Goal: Task Accomplishment & Management: Use online tool/utility

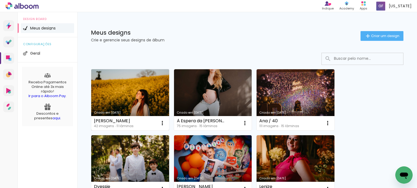
click at [131, 85] on link "Criado em [DATE]" at bounding box center [130, 99] width 78 height 61
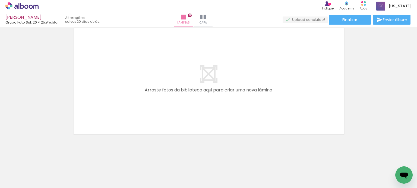
scroll to position [1208, 0]
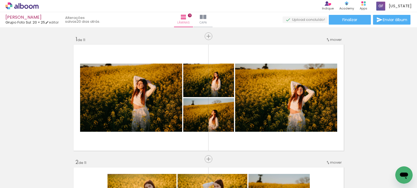
scroll to position [1208, 0]
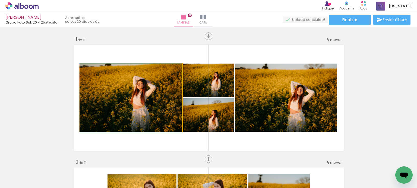
drag, startPoint x: 140, startPoint y: 97, endPoint x: 147, endPoint y: 91, distance: 8.9
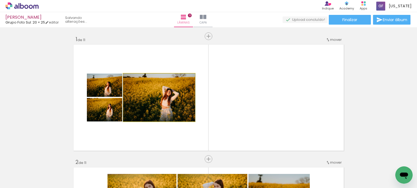
drag, startPoint x: 158, startPoint y: 97, endPoint x: 19, endPoint y: 87, distance: 139.8
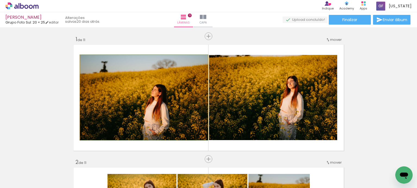
drag, startPoint x: 124, startPoint y: 89, endPoint x: 58, endPoint y: 86, distance: 65.7
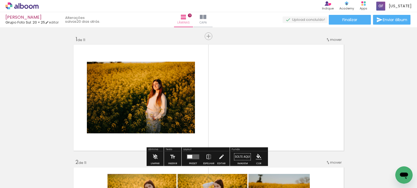
drag, startPoint x: 168, startPoint y: 99, endPoint x: 44, endPoint y: 92, distance: 124.1
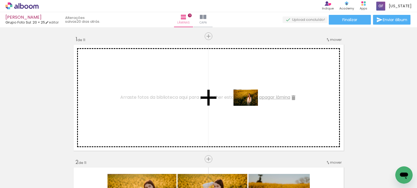
drag, startPoint x: 84, startPoint y: 174, endPoint x: 250, endPoint y: 106, distance: 178.7
click at [250, 106] on quentale-workspace at bounding box center [208, 94] width 417 height 188
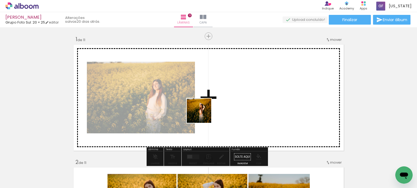
drag, startPoint x: 146, startPoint y: 175, endPoint x: 196, endPoint y: 120, distance: 73.9
click at [208, 110] on quentale-workspace at bounding box center [208, 94] width 417 height 188
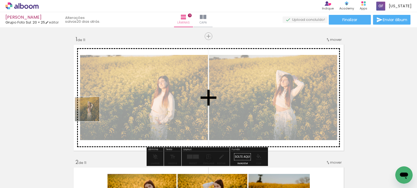
drag, startPoint x: 150, startPoint y: 173, endPoint x: 89, endPoint y: 122, distance: 79.9
click at [92, 113] on quentale-workspace at bounding box center [208, 94] width 417 height 188
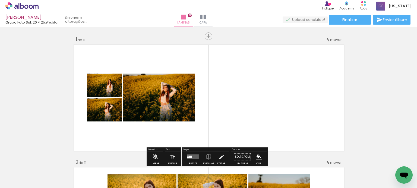
drag, startPoint x: 59, startPoint y: 167, endPoint x: 164, endPoint y: 83, distance: 134.3
click at [164, 83] on quentale-workspace at bounding box center [208, 94] width 417 height 188
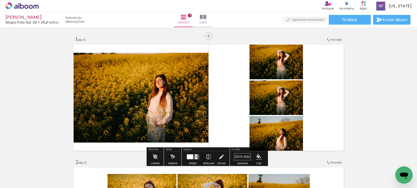
scroll to position [27, 0]
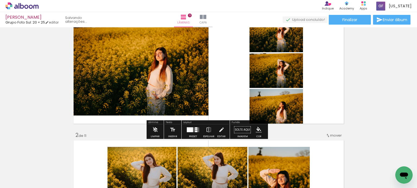
click at [193, 132] on div at bounding box center [193, 130] width 15 height 11
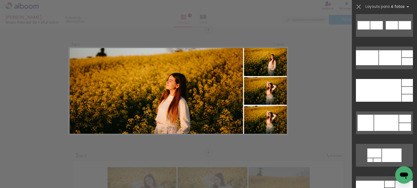
scroll to position [2522, 0]
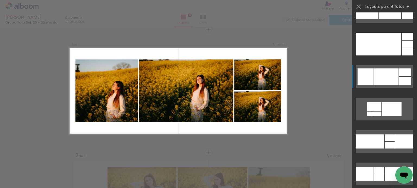
click at [379, 78] on div at bounding box center [386, 77] width 24 height 16
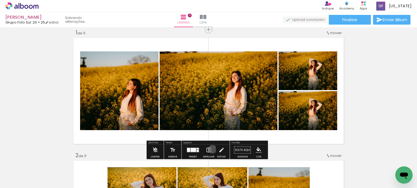
click at [211, 149] on paper-button "Espelhar" at bounding box center [209, 152] width 14 height 14
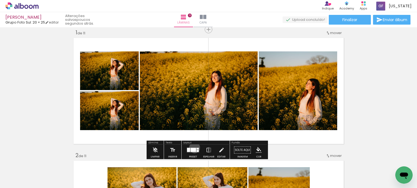
click at [193, 148] on div at bounding box center [192, 150] width 5 height 4
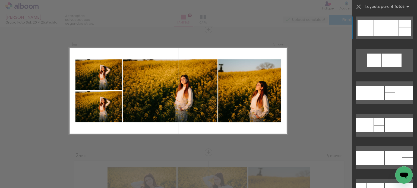
click at [383, 31] on div at bounding box center [386, 28] width 24 height 16
click at [377, 32] on div at bounding box center [386, 28] width 24 height 16
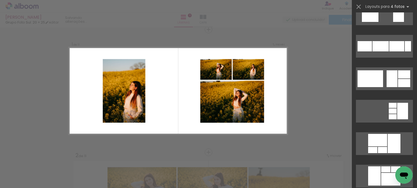
scroll to position [2815, 0]
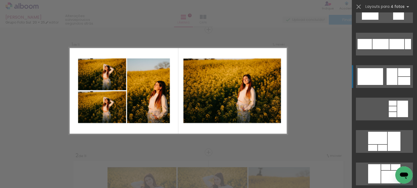
click at [382, 80] on quentale-layouter at bounding box center [384, 76] width 57 height 23
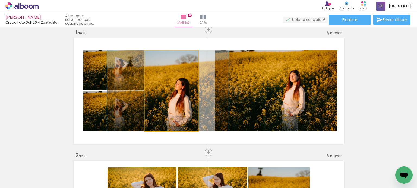
drag, startPoint x: 172, startPoint y: 93, endPoint x: 169, endPoint y: 93, distance: 3.3
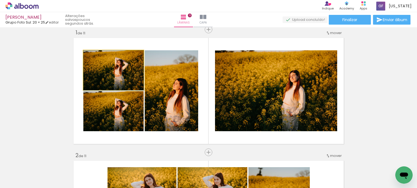
drag, startPoint x: 118, startPoint y: 76, endPoint x: 119, endPoint y: 84, distance: 7.4
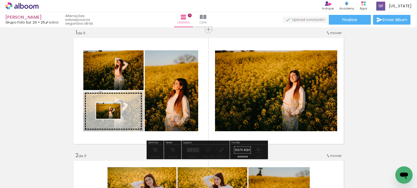
drag, startPoint x: 123, startPoint y: 171, endPoint x: 112, endPoint y: 119, distance: 52.7
click at [112, 119] on quentale-workspace at bounding box center [208, 94] width 417 height 188
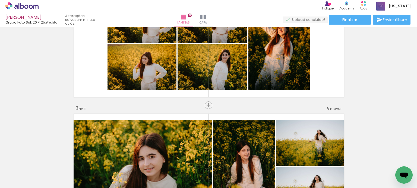
scroll to position [142, 0]
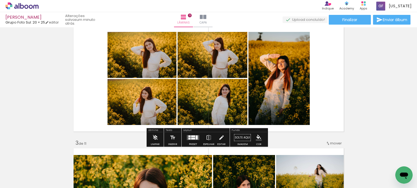
click at [193, 139] on div at bounding box center [193, 139] width 4 height 2
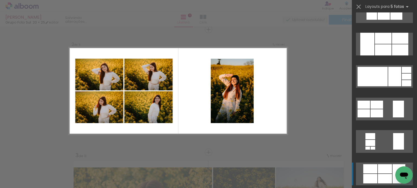
scroll to position [0, 0]
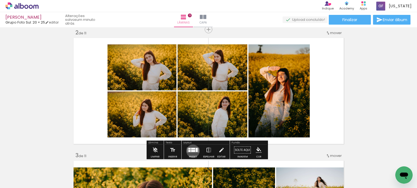
click at [191, 151] on div at bounding box center [193, 152] width 4 height 2
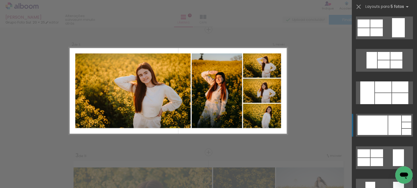
click at [383, 126] on div at bounding box center [372, 126] width 30 height 20
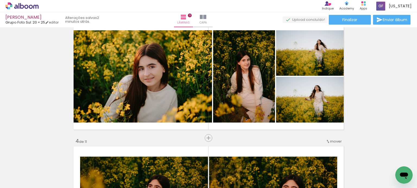
scroll to position [266, 0]
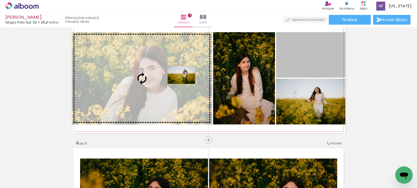
drag, startPoint x: 321, startPoint y: 65, endPoint x: 179, endPoint y: 75, distance: 142.4
click at [0, 0] on slot at bounding box center [0, 0] width 0 height 0
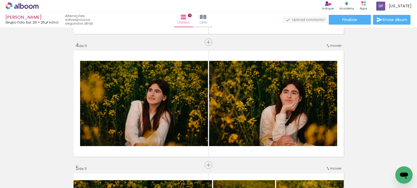
scroll to position [320, 0]
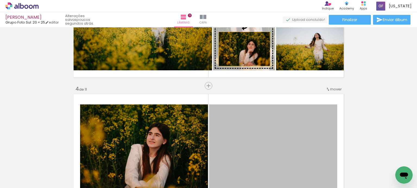
drag, startPoint x: 294, startPoint y: 130, endPoint x: 242, endPoint y: 49, distance: 95.9
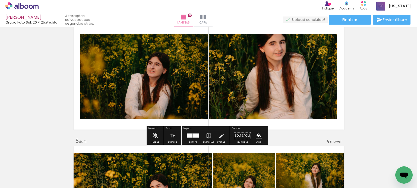
scroll to position [401, 0]
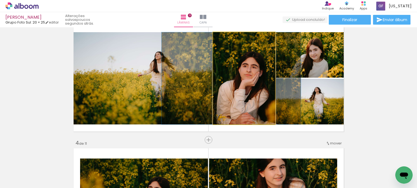
scroll to position [0, 905]
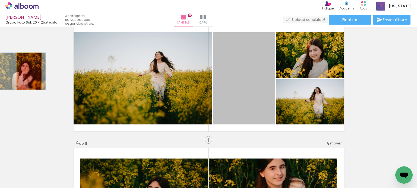
drag, startPoint x: 231, startPoint y: 78, endPoint x: 27, endPoint y: 71, distance: 204.3
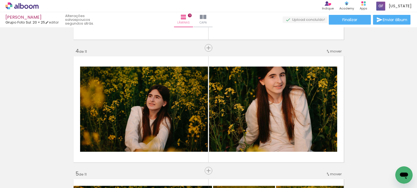
scroll to position [298, 0]
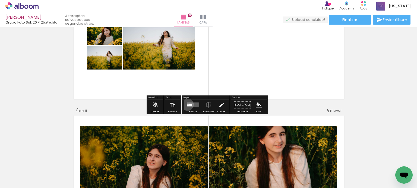
click at [187, 105] on div at bounding box center [187, 104] width 1 height 1
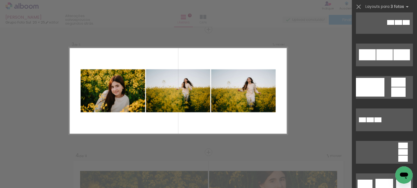
scroll to position [0, 0]
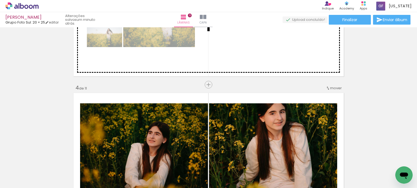
scroll to position [307, 0]
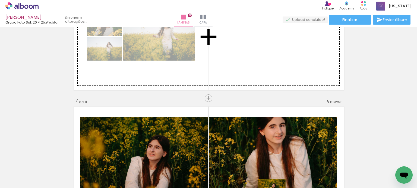
drag, startPoint x: 304, startPoint y: 122, endPoint x: 269, endPoint y: 53, distance: 76.9
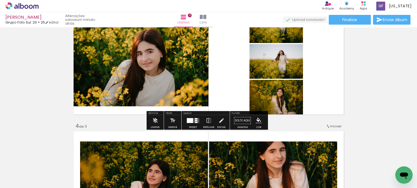
scroll to position [280, 0]
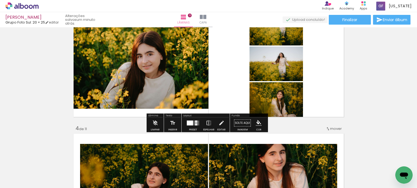
click at [189, 122] on div at bounding box center [190, 123] width 6 height 5
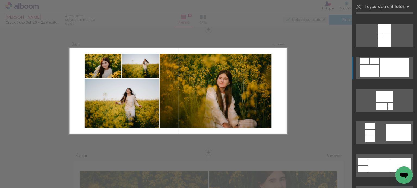
scroll to position [2142, 0]
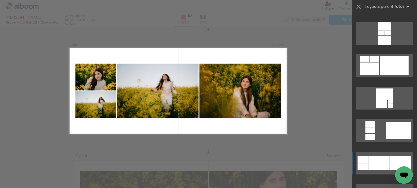
click at [385, 166] on div at bounding box center [378, 163] width 21 height 14
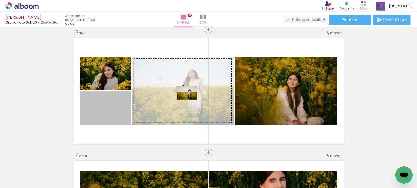
drag, startPoint x: 112, startPoint y: 115, endPoint x: 184, endPoint y: 93, distance: 75.3
click at [0, 0] on slot at bounding box center [0, 0] width 0 height 0
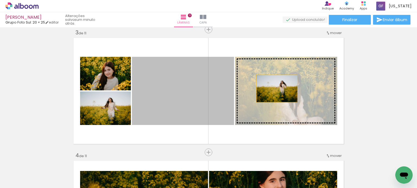
drag, startPoint x: 212, startPoint y: 94, endPoint x: 278, endPoint y: 89, distance: 66.6
click at [0, 0] on slot at bounding box center [0, 0] width 0 height 0
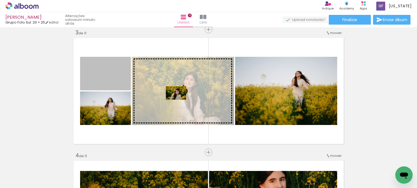
drag, startPoint x: 104, startPoint y: 78, endPoint x: 175, endPoint y: 93, distance: 72.7
click at [0, 0] on slot at bounding box center [0, 0] width 0 height 0
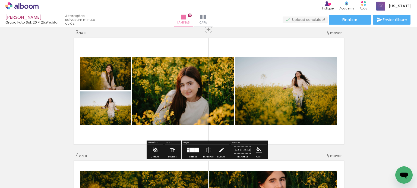
click at [206, 150] on iron-icon at bounding box center [209, 150] width 6 height 11
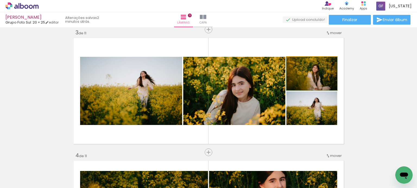
drag, startPoint x: 327, startPoint y: 77, endPoint x: 321, endPoint y: 108, distance: 31.1
click at [0, 0] on slot at bounding box center [0, 0] width 0 height 0
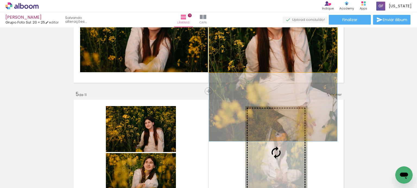
scroll to position [470, 0]
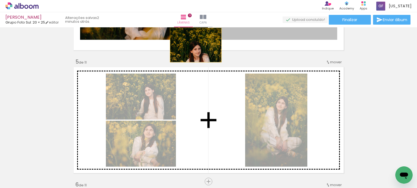
drag, startPoint x: 292, startPoint y: 77, endPoint x: 193, endPoint y: 126, distance: 110.4
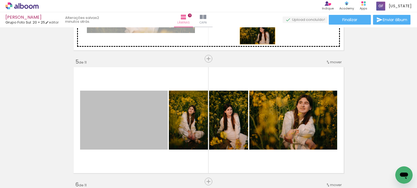
drag, startPoint x: 131, startPoint y: 128, endPoint x: 254, endPoint y: 33, distance: 155.5
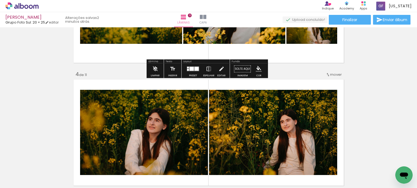
scroll to position [307, 0]
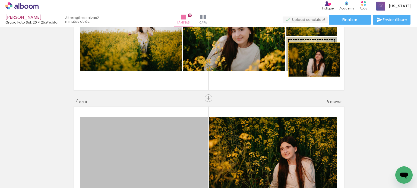
drag, startPoint x: 183, startPoint y: 140, endPoint x: 312, endPoint y: 60, distance: 151.9
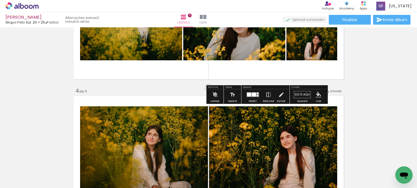
scroll to position [389, 0]
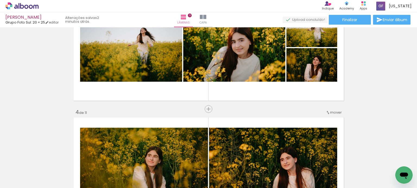
scroll to position [253, 0]
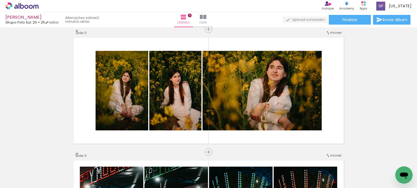
scroll to position [497, 0]
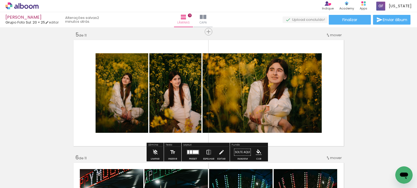
click at [190, 152] on div at bounding box center [191, 153] width 2 height 4
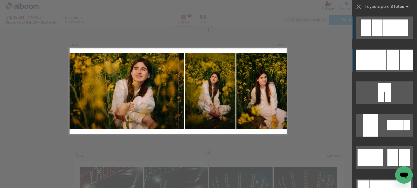
scroll to position [499, 0]
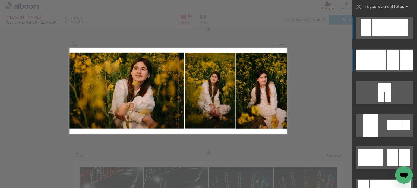
click at [386, 66] on div at bounding box center [392, 60] width 13 height 20
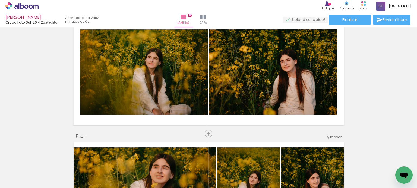
scroll to position [418, 0]
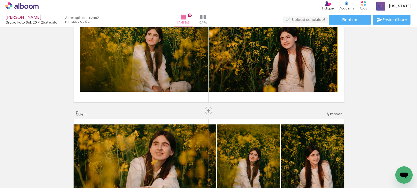
drag, startPoint x: 283, startPoint y: 67, endPoint x: 277, endPoint y: 63, distance: 7.4
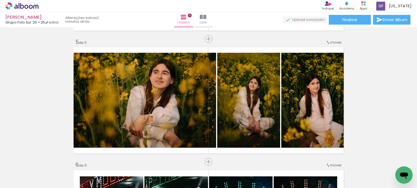
scroll to position [499, 0]
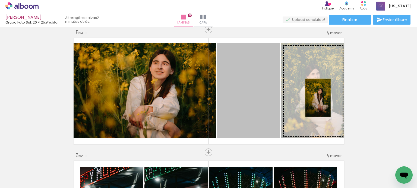
drag, startPoint x: 261, startPoint y: 102, endPoint x: 315, endPoint y: 98, distance: 54.4
click at [0, 0] on slot at bounding box center [0, 0] width 0 height 0
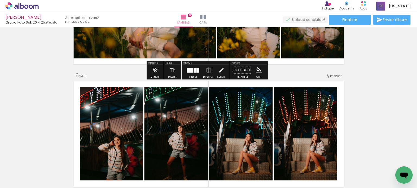
scroll to position [635, 0]
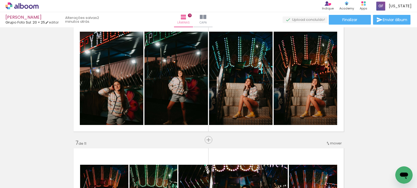
click at [379, 93] on div "Inserir lâmina 1 de 11 Inserir lâmina 2 de 11 Inserir lâmina 3 de 11 Inserir lâ…" at bounding box center [208, 133] width 417 height 1478
click at [377, 108] on div "Inserir lâmina 1 de 11 Inserir lâmina 2 de 11 Inserir lâmina 3 de 11 Inserir lâ…" at bounding box center [208, 133] width 417 height 1478
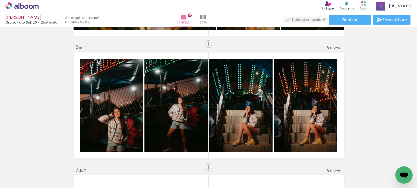
click at [387, 91] on div "Inserir lâmina 1 de 11 Inserir lâmina 2 de 11 Inserir lâmina 3 de 11 Inserir lâ…" at bounding box center [208, 161] width 417 height 1478
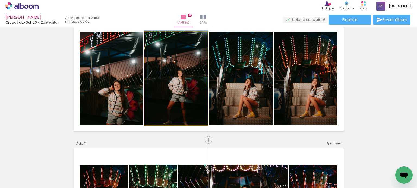
click at [194, 88] on quentale-photo at bounding box center [175, 79] width 63 height 94
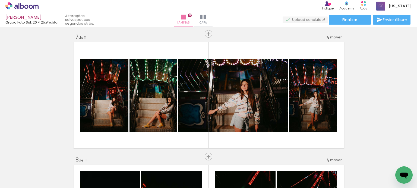
scroll to position [743, 0]
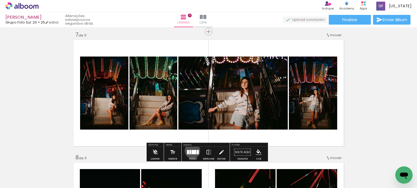
click at [191, 151] on div at bounding box center [193, 153] width 5 height 4
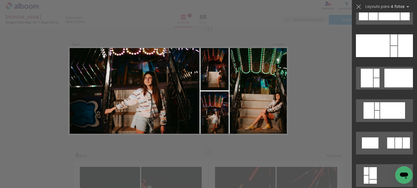
scroll to position [759, 0]
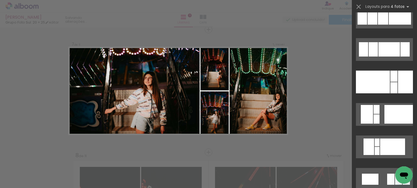
click at [319, 68] on div "Confirmar Cancelar" at bounding box center [208, 27] width 417 height 1491
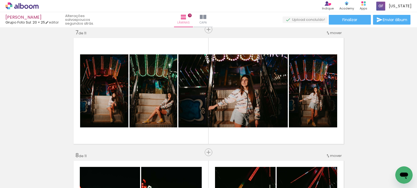
scroll to position [0, 905]
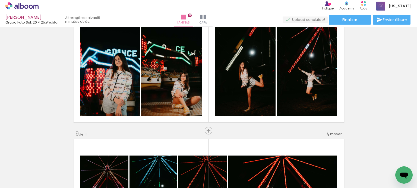
scroll to position [908, 0]
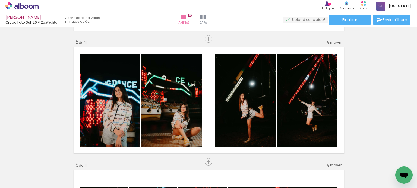
scroll to position [881, 0]
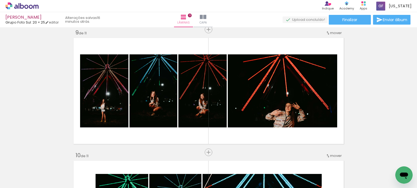
scroll to position [1017, 0]
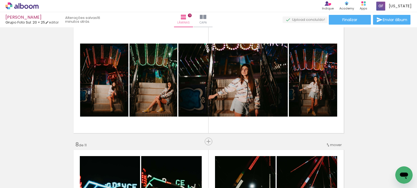
scroll to position [775, 0]
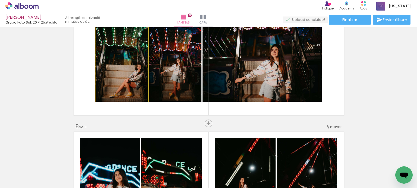
drag, startPoint x: 124, startPoint y: 76, endPoint x: 53, endPoint y: 77, distance: 71.3
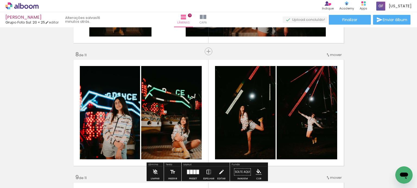
scroll to position [802, 0]
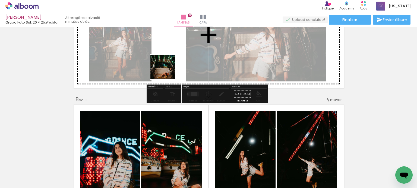
drag, startPoint x: 210, startPoint y: 173, endPoint x: 169, endPoint y: 67, distance: 114.0
click at [169, 67] on quentale-workspace at bounding box center [208, 94] width 417 height 188
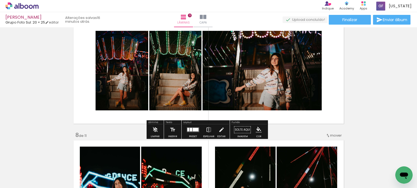
scroll to position [747, 0]
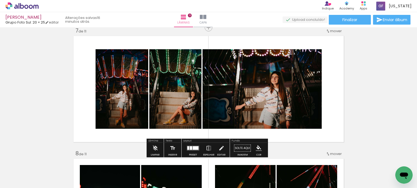
click at [190, 147] on div at bounding box center [191, 149] width 2 height 4
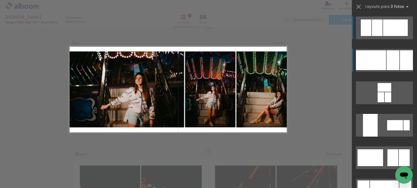
scroll to position [746, 0]
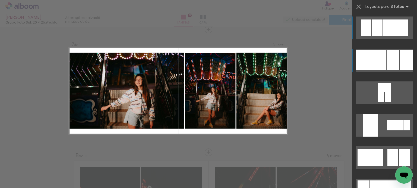
click at [378, 61] on div at bounding box center [371, 60] width 30 height 20
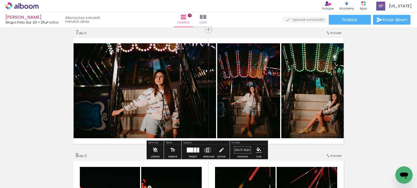
click at [206, 151] on iron-icon at bounding box center [209, 150] width 6 height 11
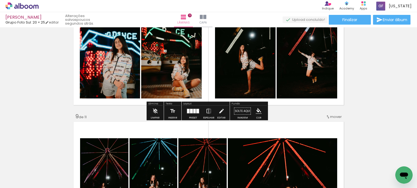
scroll to position [908, 0]
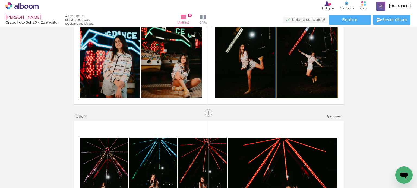
drag, startPoint x: 307, startPoint y: 68, endPoint x: 367, endPoint y: 69, distance: 60.5
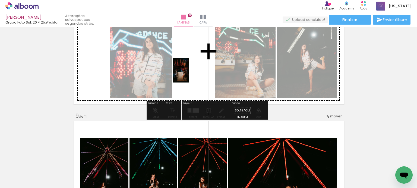
drag, startPoint x: 177, startPoint y: 175, endPoint x: 189, endPoint y: 75, distance: 101.3
click at [189, 75] on quentale-workspace at bounding box center [208, 94] width 417 height 188
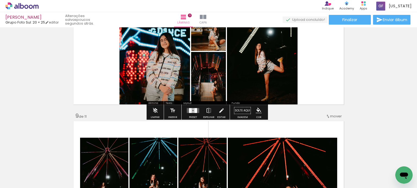
click at [189, 112] on div at bounding box center [190, 110] width 3 height 5
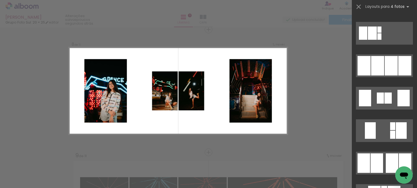
scroll to position [461, 0]
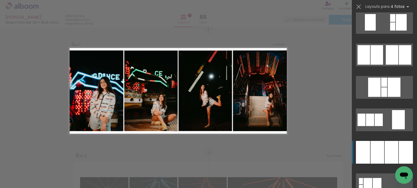
click at [385, 153] on div at bounding box center [391, 152] width 14 height 23
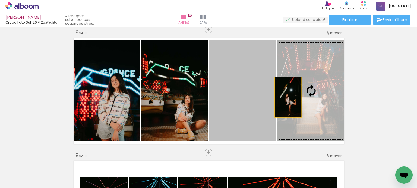
drag, startPoint x: 226, startPoint y: 99, endPoint x: 297, endPoint y: 95, distance: 71.7
click at [0, 0] on slot at bounding box center [0, 0] width 0 height 0
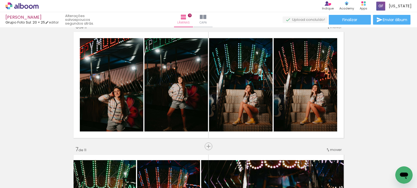
scroll to position [625, 0]
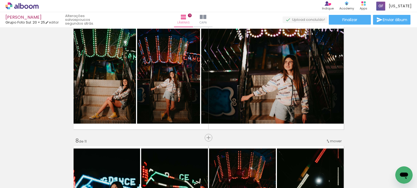
click at [49, 90] on div "Inserir lâmina 1 de 11 Inserir lâmina 2 de 11 Inserir lâmina 3 de 11 Inserir lâ…" at bounding box center [208, 8] width 417 height 1478
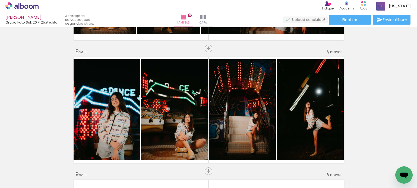
scroll to position [869, 0]
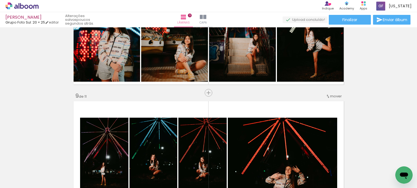
scroll to position [977, 0]
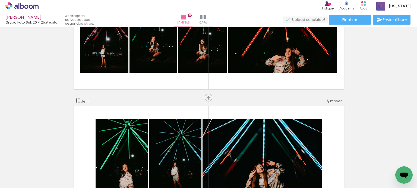
scroll to position [1058, 0]
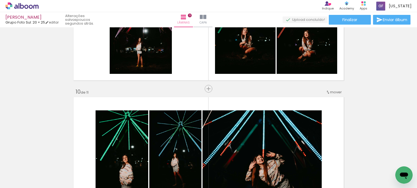
scroll to position [1031, 0]
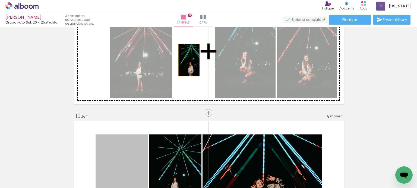
drag, startPoint x: 136, startPoint y: 147, endPoint x: 187, endPoint y: 60, distance: 100.0
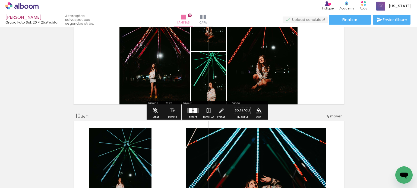
click at [189, 112] on div at bounding box center [190, 110] width 3 height 5
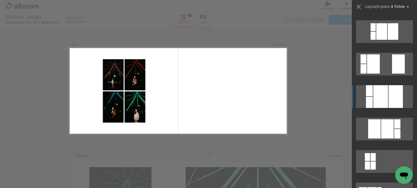
scroll to position [298, 0]
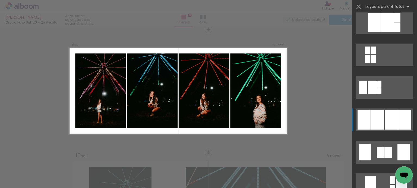
click at [384, 123] on div at bounding box center [390, 120] width 13 height 20
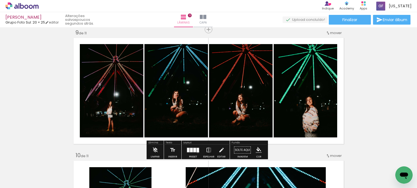
click at [196, 152] on div at bounding box center [197, 150] width 2 height 4
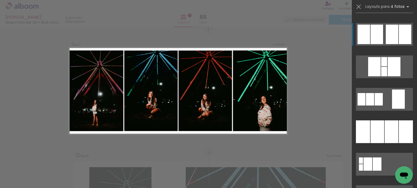
scroll to position [499, 0]
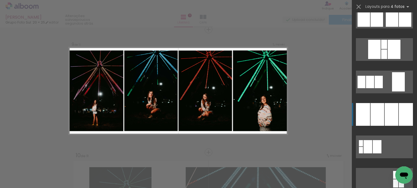
click at [384, 120] on div at bounding box center [391, 114] width 14 height 23
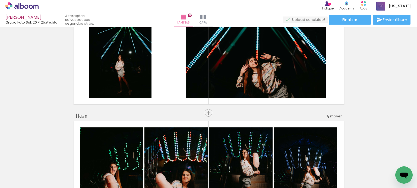
scroll to position [0, 905]
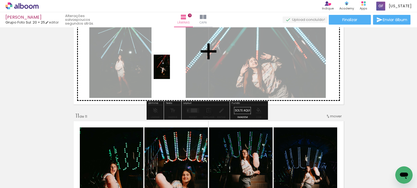
drag, startPoint x: 65, startPoint y: 171, endPoint x: 171, endPoint y: 66, distance: 148.8
click at [171, 66] on quentale-workspace at bounding box center [208, 94] width 417 height 188
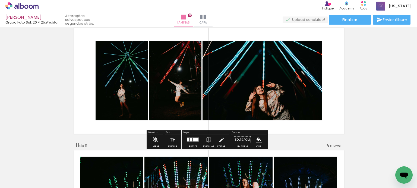
scroll to position [1127, 0]
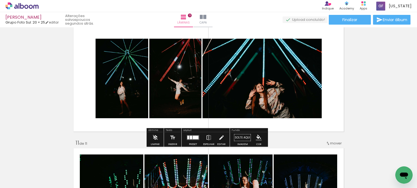
click at [187, 136] on quentale-layouter at bounding box center [193, 138] width 12 height 5
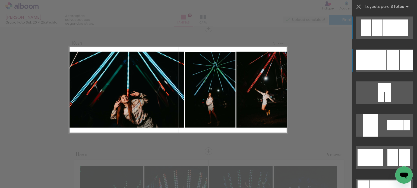
scroll to position [1115, 0]
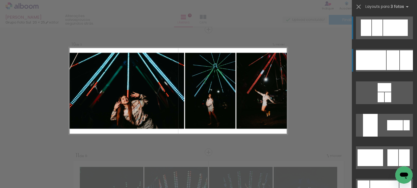
click at [379, 67] on div at bounding box center [371, 60] width 30 height 20
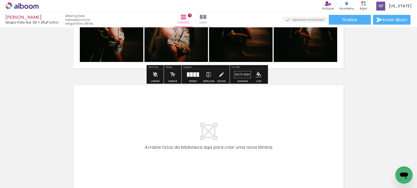
scroll to position [1344, 0]
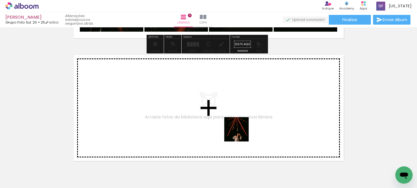
drag, startPoint x: 206, startPoint y: 172, endPoint x: 241, endPoint y: 133, distance: 52.1
click at [241, 133] on quentale-workspace at bounding box center [208, 94] width 417 height 188
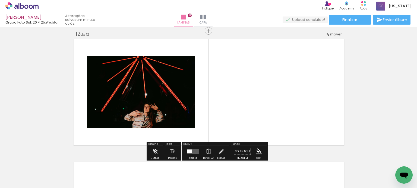
scroll to position [1361, 0]
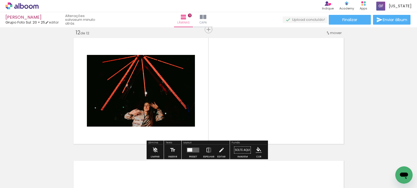
click at [195, 151] on quentale-layouter at bounding box center [193, 150] width 12 height 5
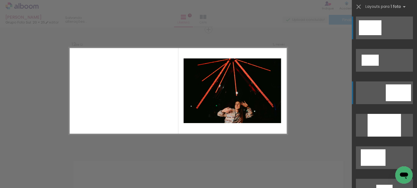
click at [388, 95] on div at bounding box center [397, 93] width 25 height 17
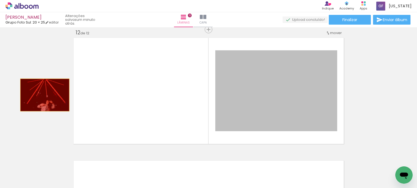
drag, startPoint x: 112, startPoint y: 103, endPoint x: 41, endPoint y: 95, distance: 71.2
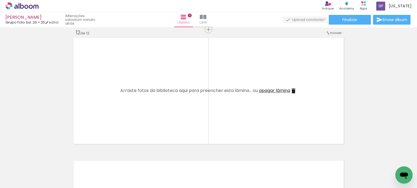
click at [282, 94] on album-spread "12 de 12" at bounding box center [208, 91] width 273 height 110
click at [284, 91] on span "apagar lâmina" at bounding box center [274, 91] width 31 height 6
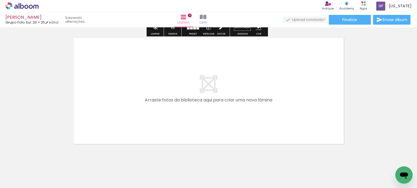
scroll to position [1238, 0]
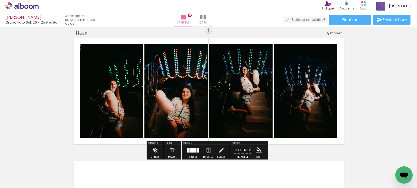
drag, startPoint x: 54, startPoint y: 91, endPoint x: 56, endPoint y: 86, distance: 5.8
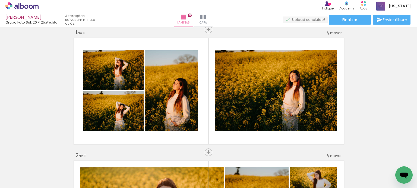
scroll to position [0, 0]
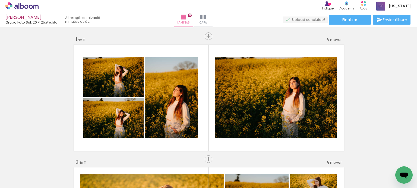
scroll to position [0, 905]
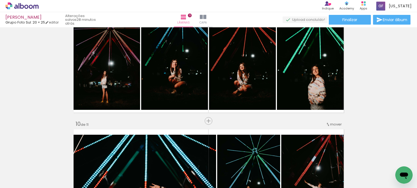
scroll to position [986, 0]
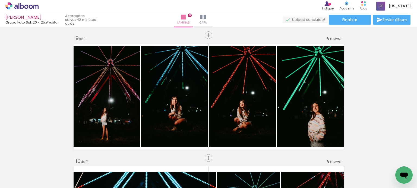
scroll to position [0, 905]
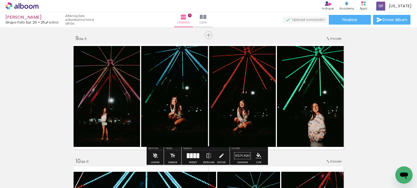
click at [15, 178] on span "Adicionar Fotos" at bounding box center [19, 181] width 16 height 6
click at [0, 0] on input "file" at bounding box center [0, 0] width 0 height 0
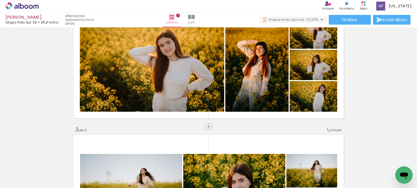
scroll to position [0, 0]
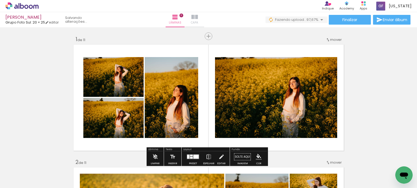
click at [198, 21] on span "Capa" at bounding box center [194, 22] width 7 height 5
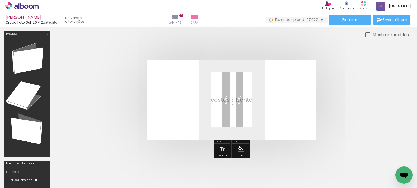
scroll to position [0, 935]
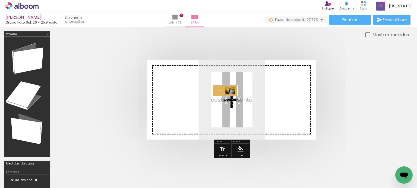
drag, startPoint x: 391, startPoint y: 174, endPoint x: 229, endPoint y: 102, distance: 178.0
click at [229, 102] on quentale-workspace at bounding box center [208, 94] width 417 height 188
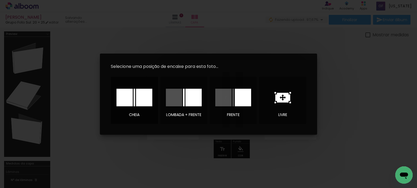
click at [127, 104] on div at bounding box center [124, 98] width 16 height 18
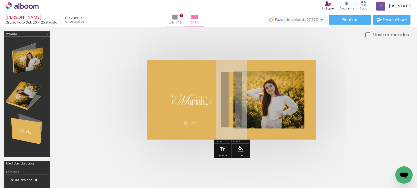
click at [353, 91] on quentale-cover at bounding box center [231, 100] width 311 height 80
click at [354, 19] on span "Finalizar" at bounding box center [349, 20] width 15 height 4
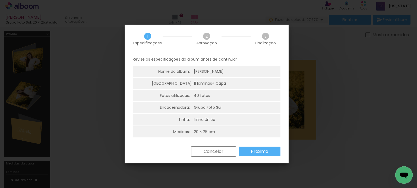
click at [0, 0] on slot "Próximo" at bounding box center [0, 0] width 0 height 0
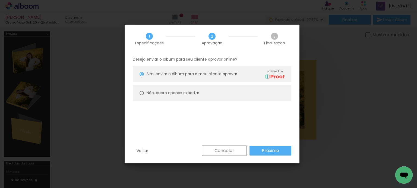
click at [0, 0] on slot "Próximo" at bounding box center [0, 0] width 0 height 0
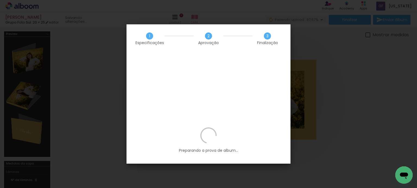
scroll to position [0, 935]
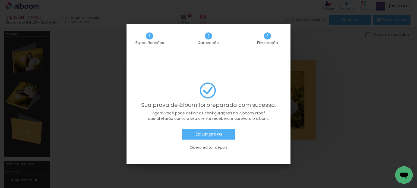
scroll to position [0, 935]
click at [0, 0] on slot "Editar prova" at bounding box center [0, 0] width 0 height 0
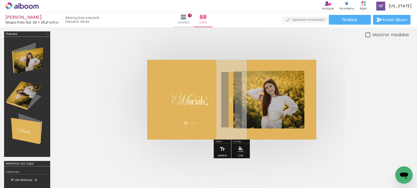
scroll to position [0, 935]
click at [384, 21] on span "Enviar álbum" at bounding box center [394, 20] width 24 height 4
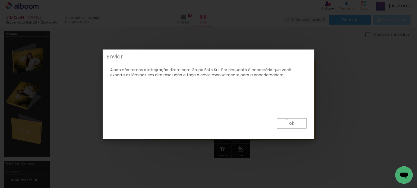
click at [287, 120] on paper-button "ok" at bounding box center [291, 124] width 30 height 10
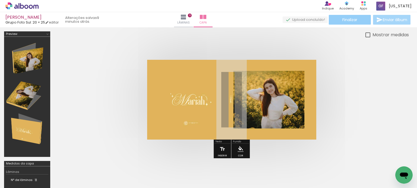
click at [335, 23] on paper-button "Finalizar" at bounding box center [349, 20] width 42 height 10
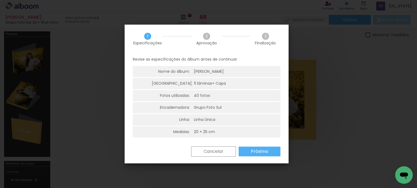
click at [0, 0] on slot "Próximo" at bounding box center [0, 0] width 0 height 0
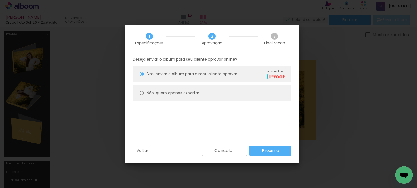
click at [257, 152] on paper-button "Próximo" at bounding box center [270, 151] width 42 height 10
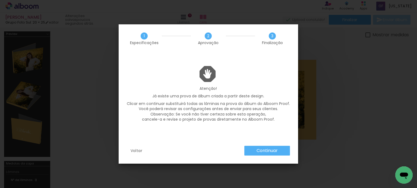
click at [0, 0] on slot "Continuar" at bounding box center [0, 0] width 0 height 0
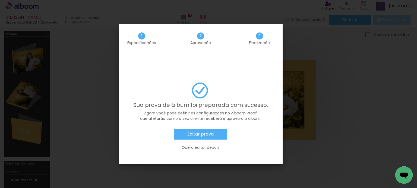
scroll to position [0, 935]
